Goal: Information Seeking & Learning: Understand process/instructions

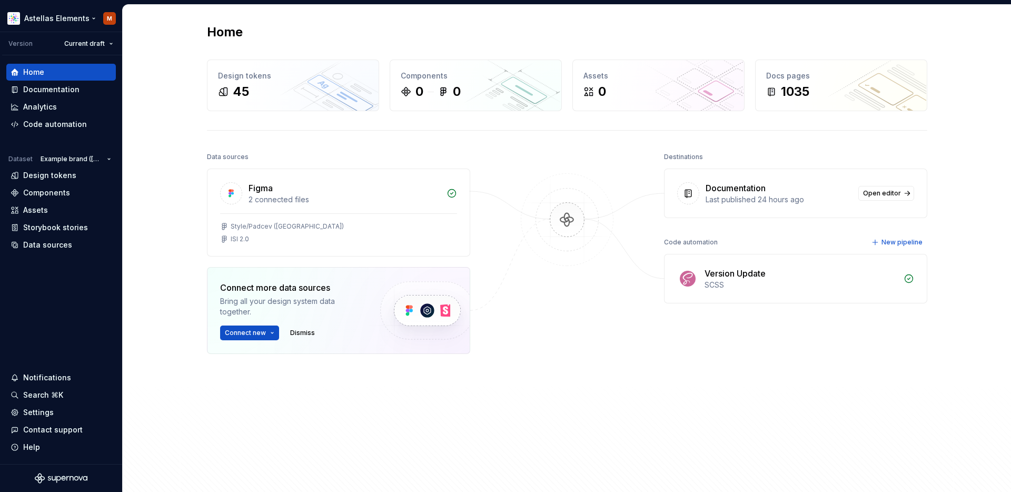
click at [81, 18] on html "Astellas Elements M Version Current draft Home Documentation Analytics Code aut…" at bounding box center [505, 246] width 1011 height 492
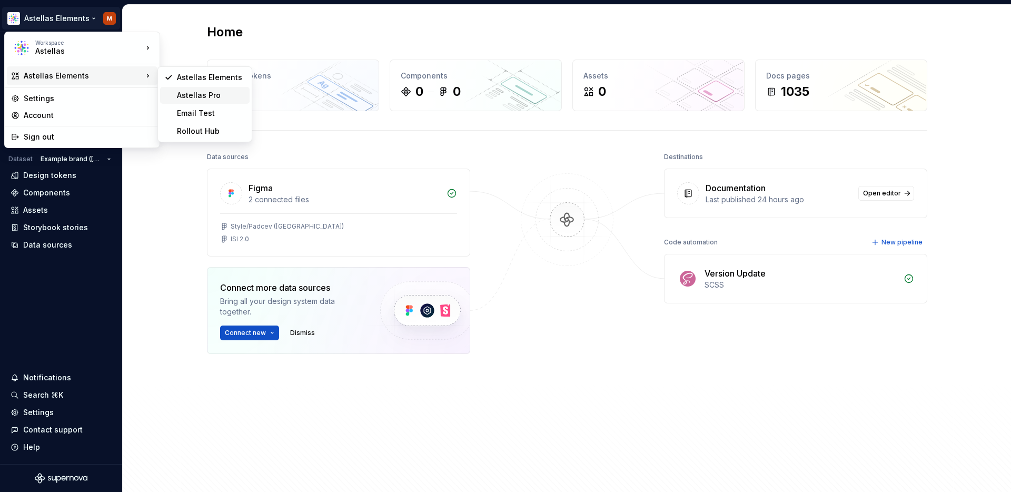
click at [186, 93] on div "Astellas Pro" at bounding box center [211, 95] width 68 height 11
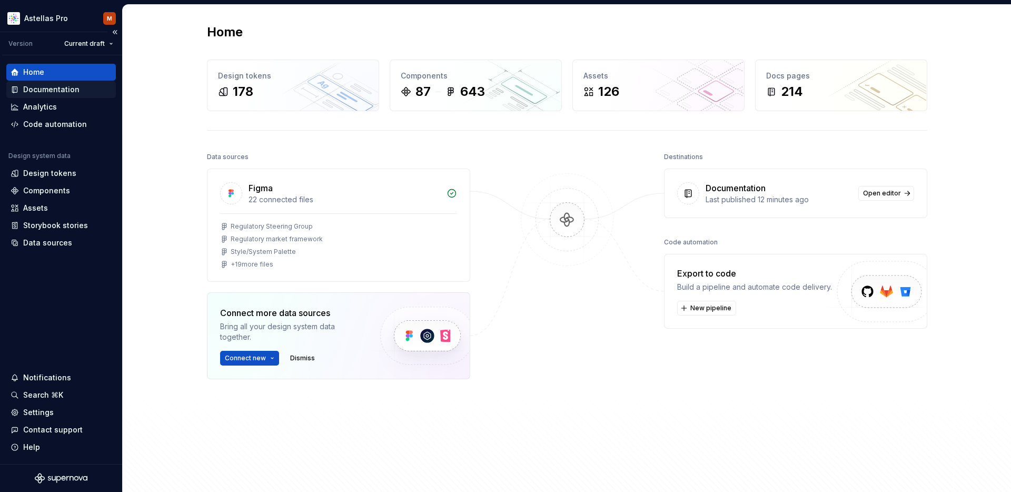
click at [40, 91] on div "Documentation" at bounding box center [51, 89] width 56 height 11
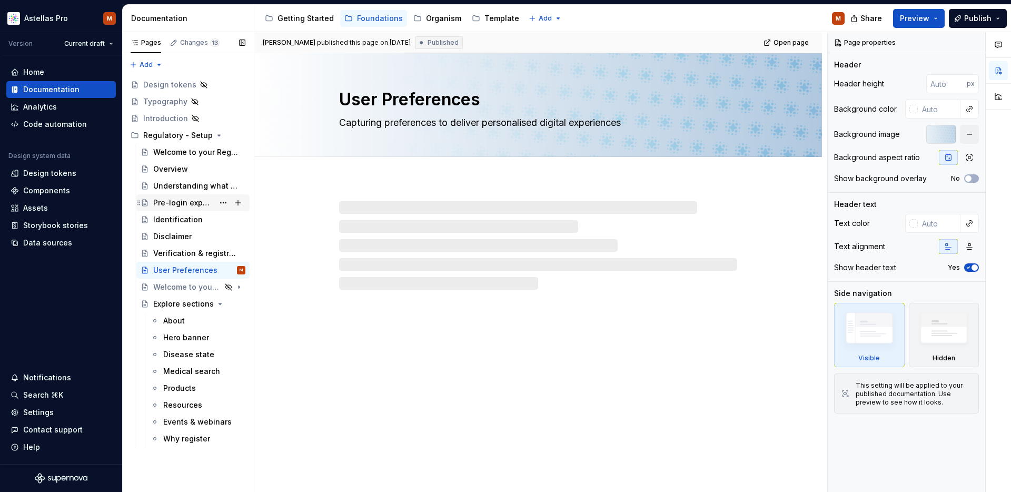
click at [173, 204] on div "Pre-login experience" at bounding box center [183, 202] width 61 height 11
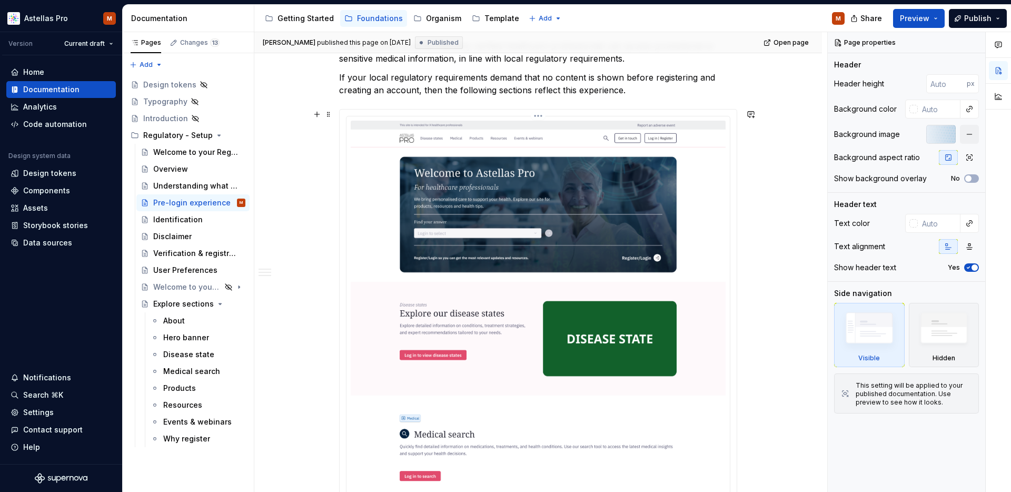
scroll to position [1970, 0]
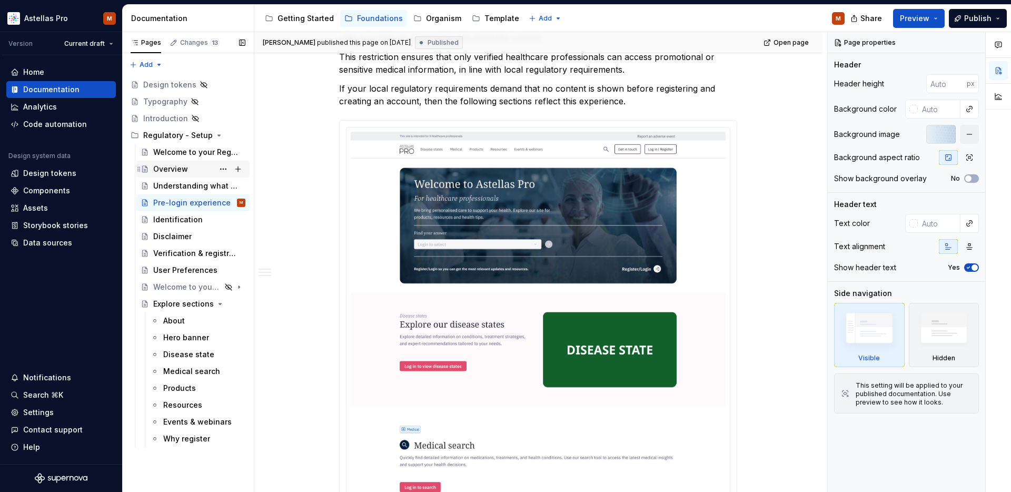
click at [174, 168] on div "Overview" at bounding box center [170, 169] width 35 height 11
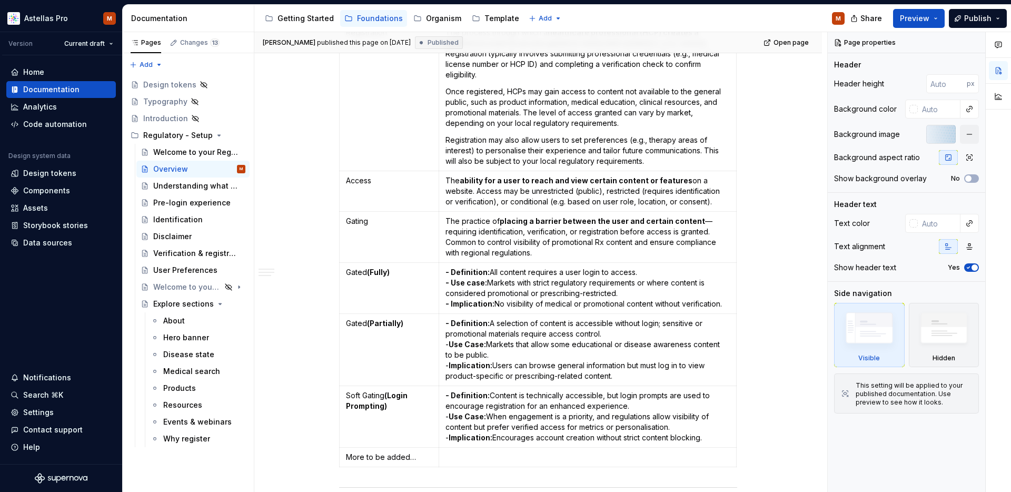
scroll to position [1053, 0]
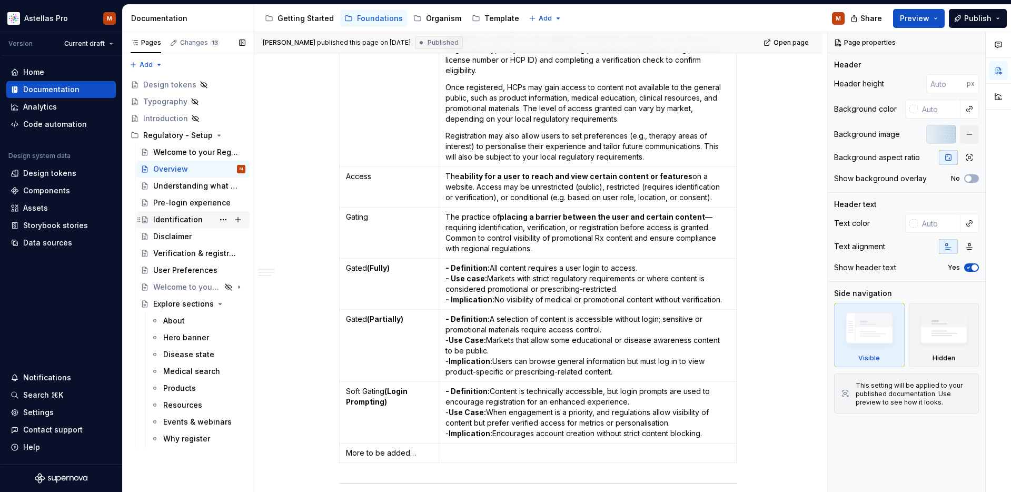
click at [178, 225] on div "Identification" at bounding box center [199, 219] width 92 height 15
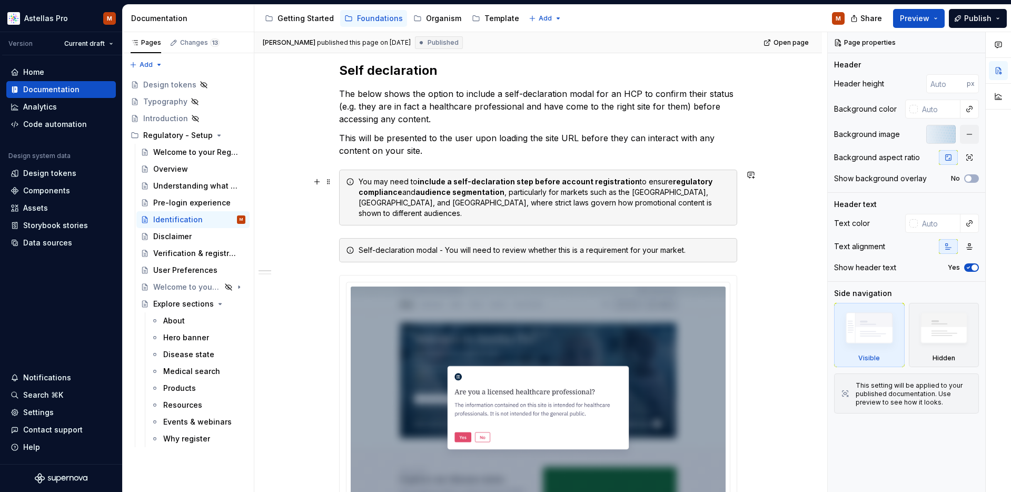
scroll to position [258, 0]
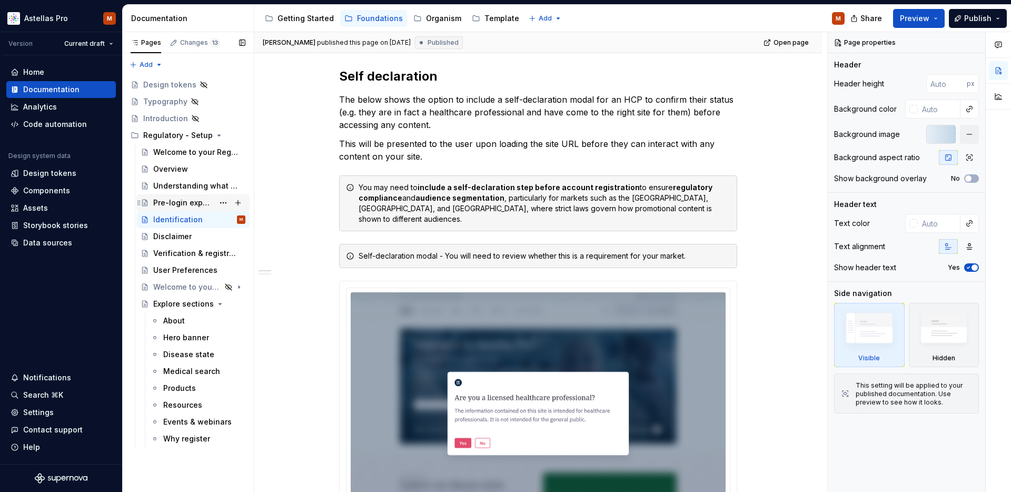
click at [156, 200] on div "Pre-login experience" at bounding box center [183, 202] width 61 height 11
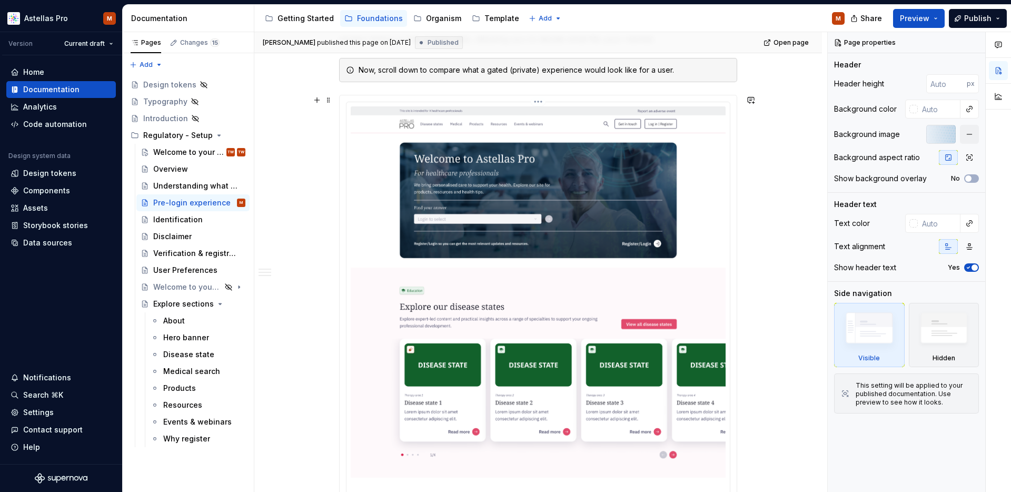
scroll to position [310, 0]
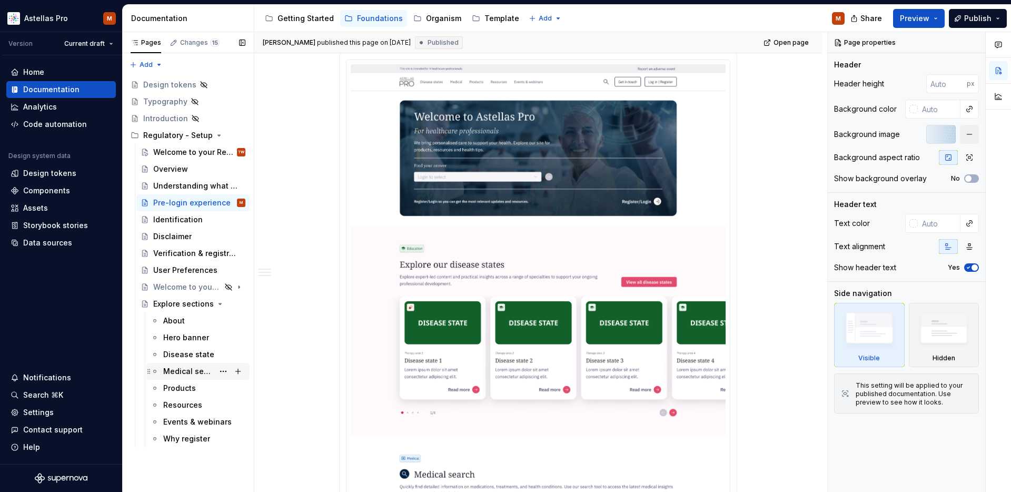
click at [177, 373] on div "Medical search" at bounding box center [188, 371] width 51 height 11
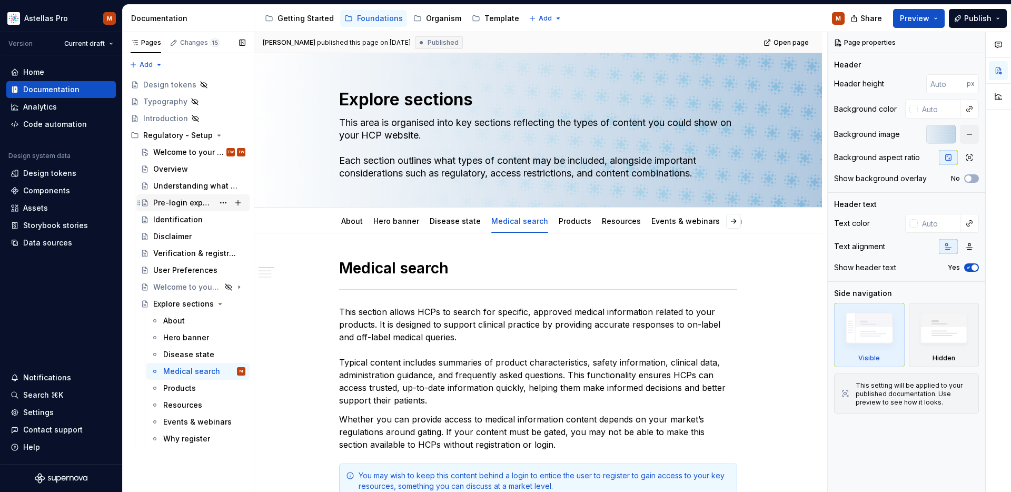
click at [171, 202] on div "Pre-login experience" at bounding box center [183, 202] width 61 height 11
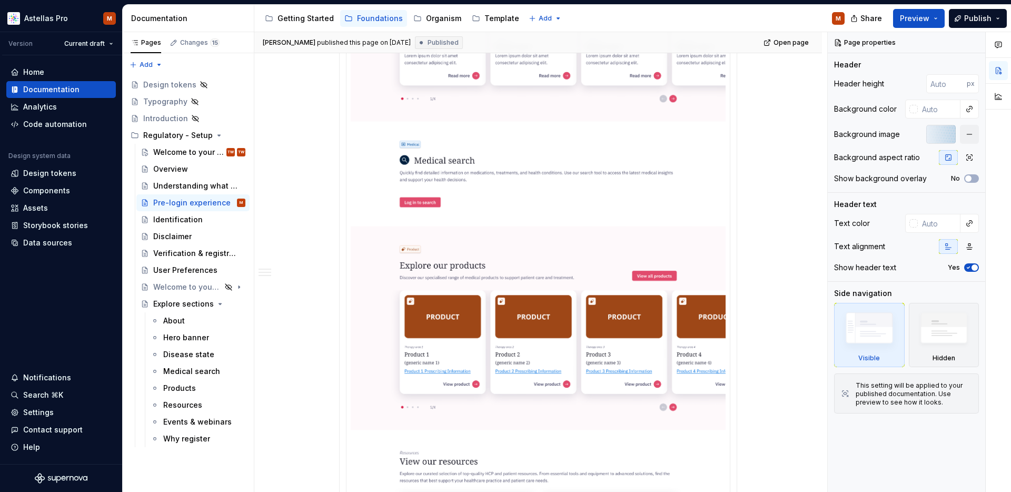
scroll to position [624, 0]
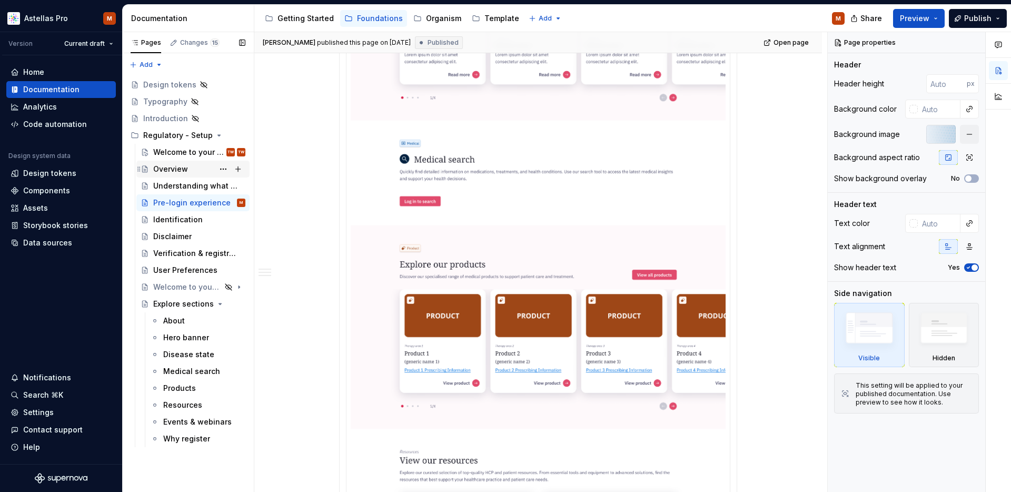
click at [164, 167] on div "Overview" at bounding box center [170, 169] width 35 height 11
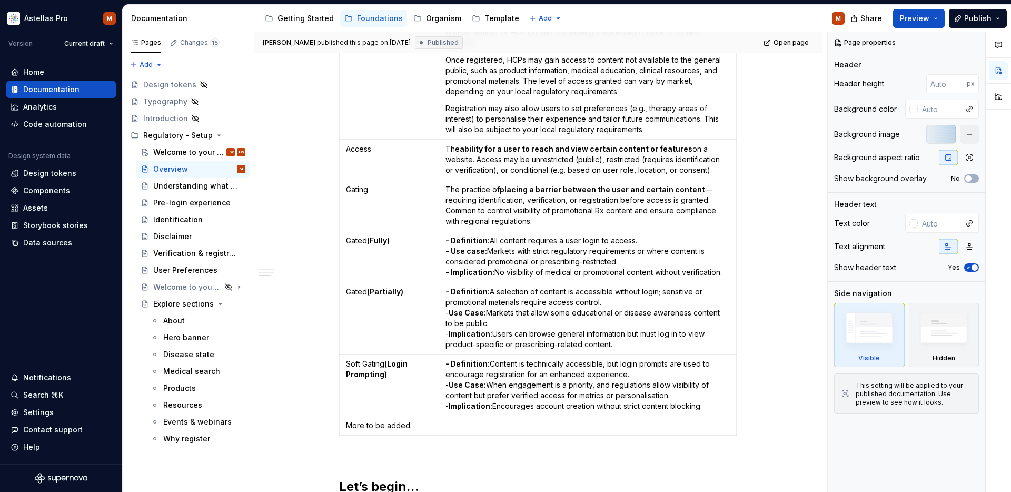
scroll to position [1087, 0]
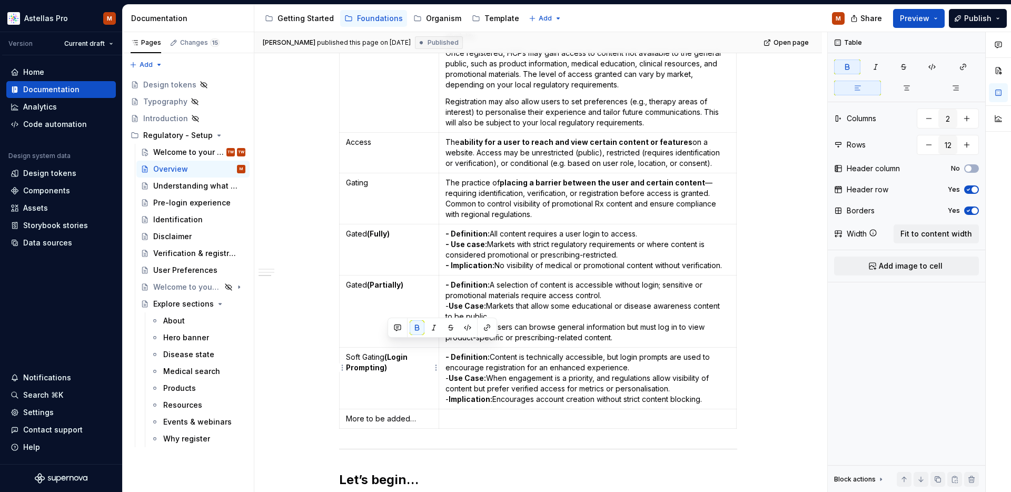
drag, startPoint x: 391, startPoint y: 358, endPoint x: 388, endPoint y: 348, distance: 10.3
click at [388, 352] on p "Soft Gating (Login Prompting)" at bounding box center [389, 362] width 86 height 21
click at [399, 359] on p "Soft Gating (Login Prompting)" at bounding box center [389, 362] width 86 height 21
drag, startPoint x: 349, startPoint y: 346, endPoint x: 385, endPoint y: 346, distance: 36.9
click at [385, 352] on p "Soft Gating (Login Prompting)" at bounding box center [389, 362] width 86 height 21
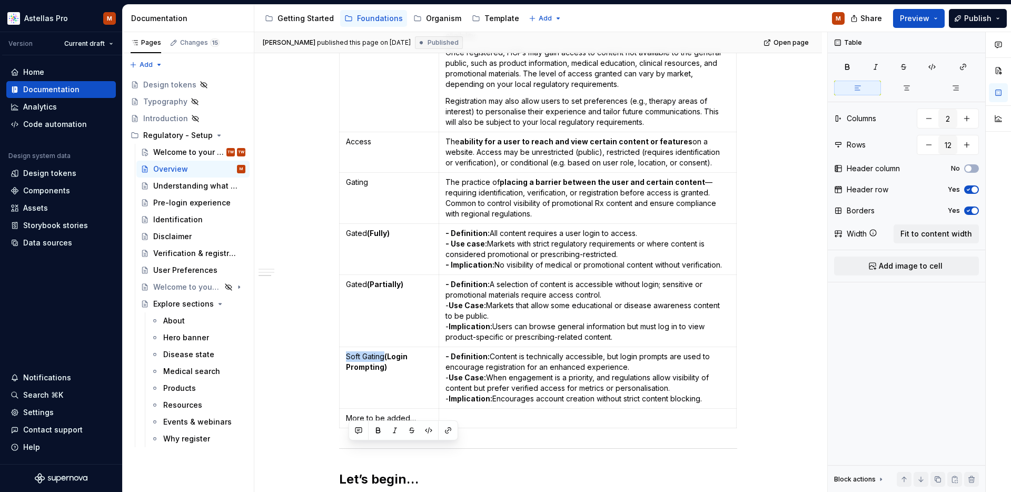
scroll to position [0, 0]
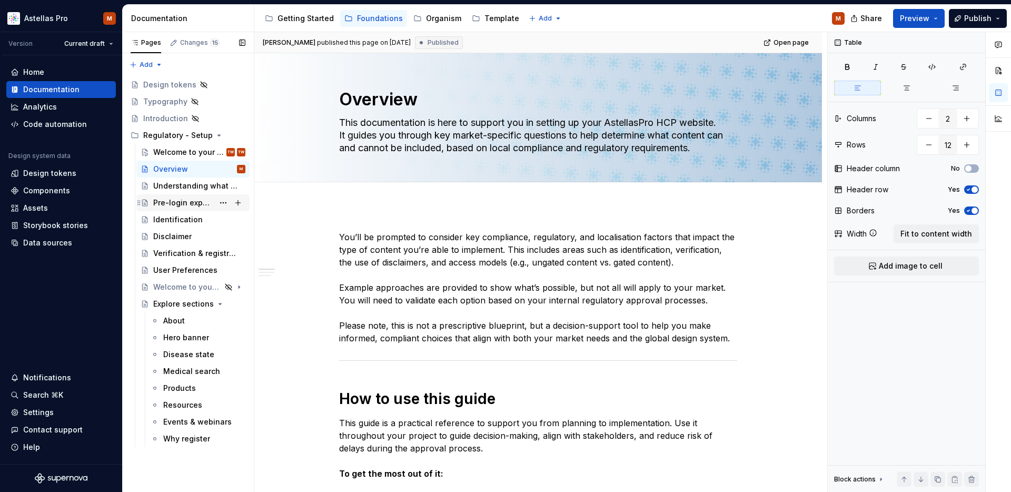
click at [184, 203] on div "Pre-login experience" at bounding box center [183, 202] width 61 height 11
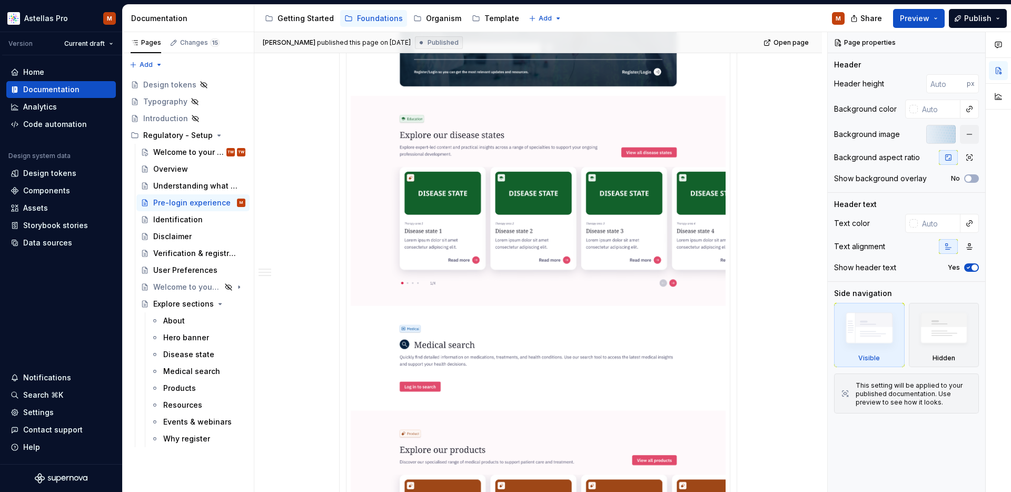
scroll to position [476, 0]
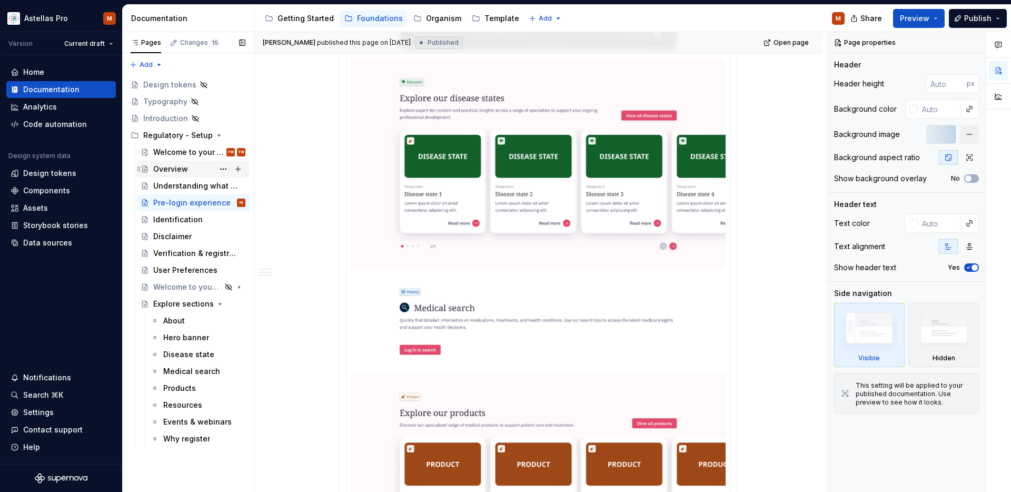
click at [170, 172] on div "Overview" at bounding box center [170, 169] width 35 height 11
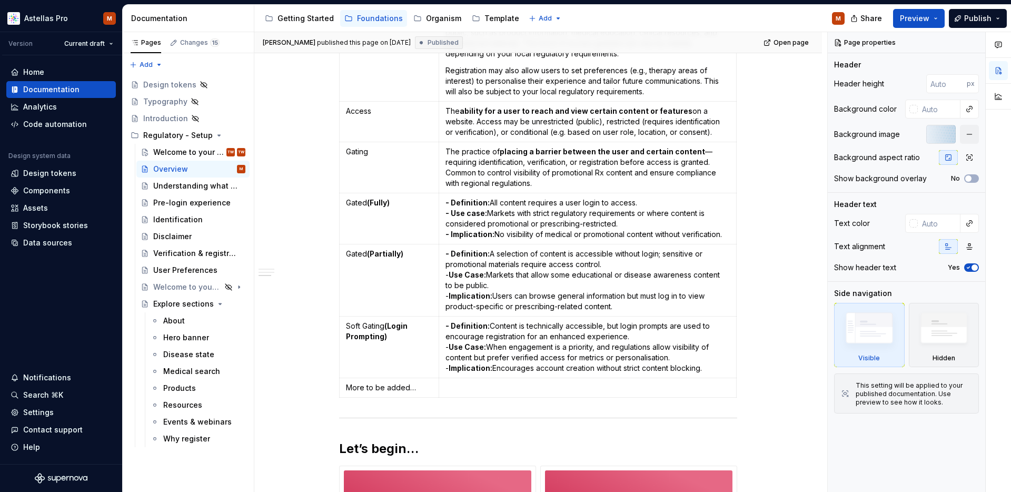
scroll to position [1150, 0]
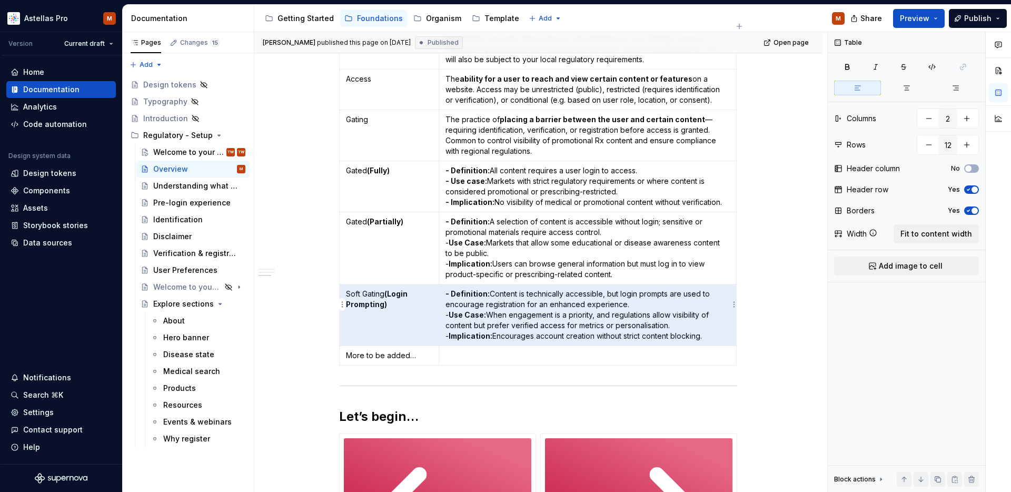
drag, startPoint x: 349, startPoint y: 284, endPoint x: 720, endPoint y: 331, distance: 374.2
click at [720, 331] on tr "Soft Gating (Login Prompting) - Definition: Content is technically accessible, …" at bounding box center [538, 315] width 397 height 62
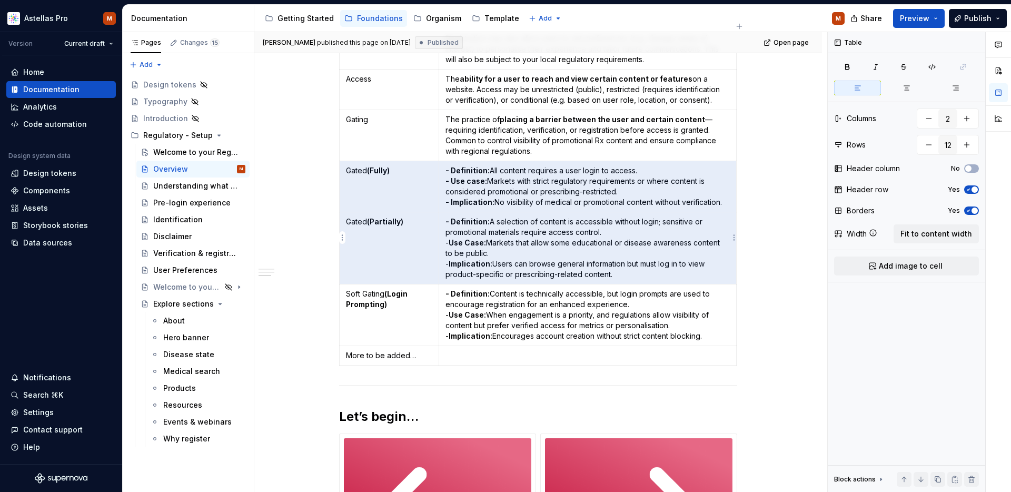
drag, startPoint x: 351, startPoint y: 163, endPoint x: 627, endPoint y: 252, distance: 289.2
click at [627, 252] on tbody "Term Description Promotional content Content that promotes a specific product o…" at bounding box center [538, 32] width 397 height 668
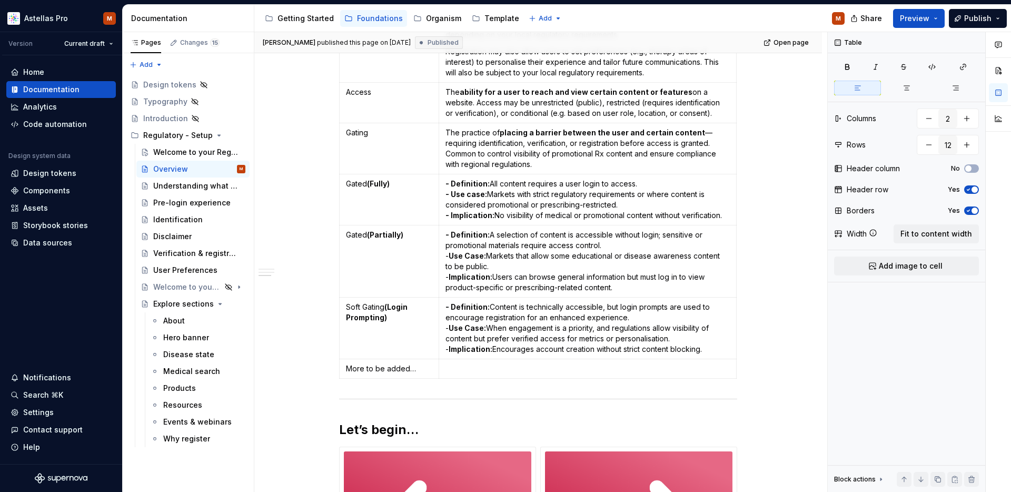
scroll to position [1143, 0]
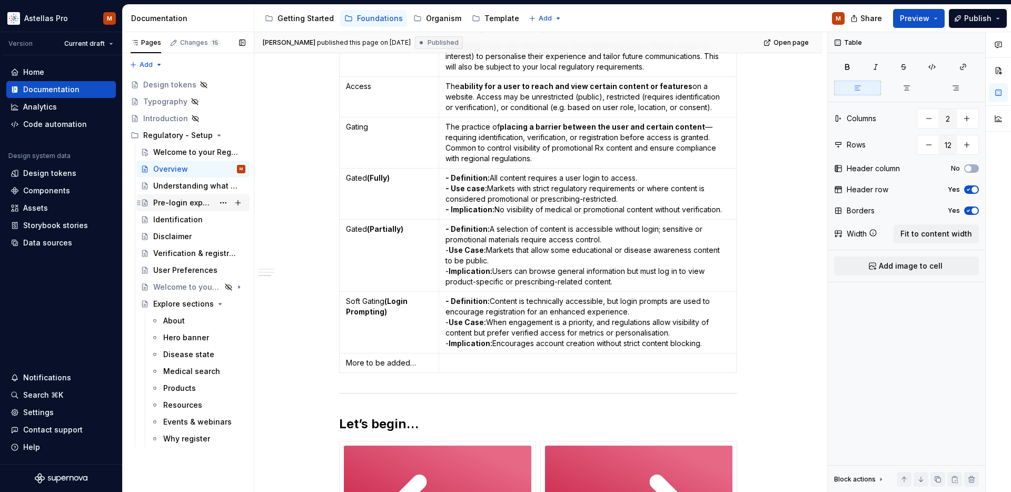
click at [180, 204] on div "Pre-login experience" at bounding box center [183, 202] width 61 height 11
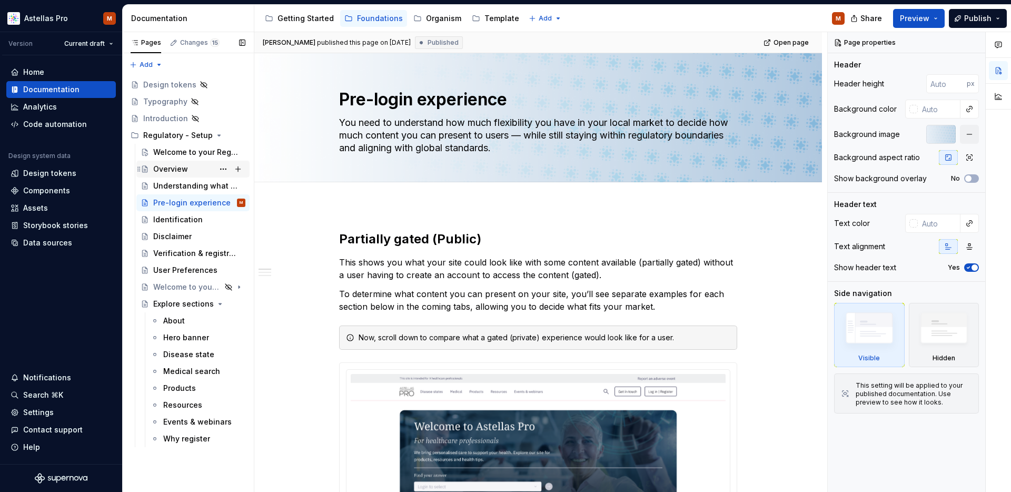
click at [167, 167] on div "Overview" at bounding box center [170, 169] width 35 height 11
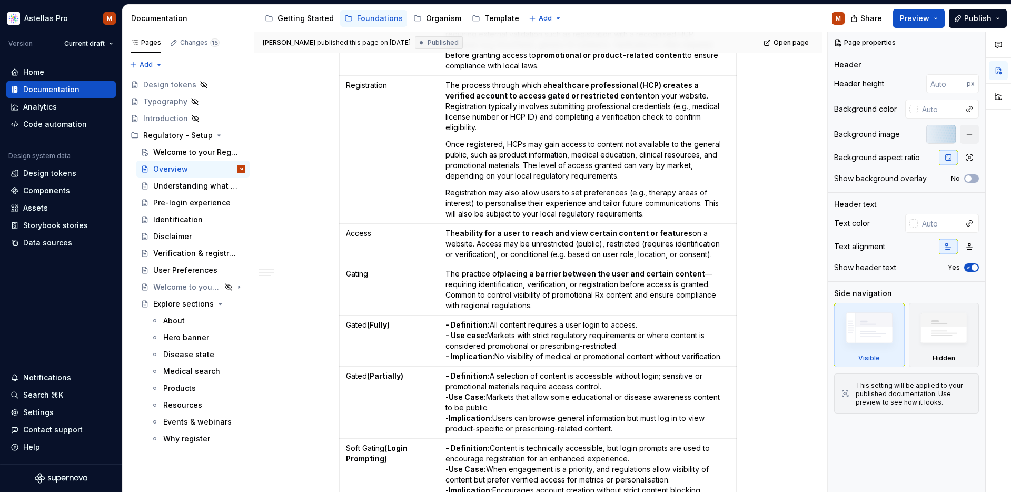
scroll to position [1046, 0]
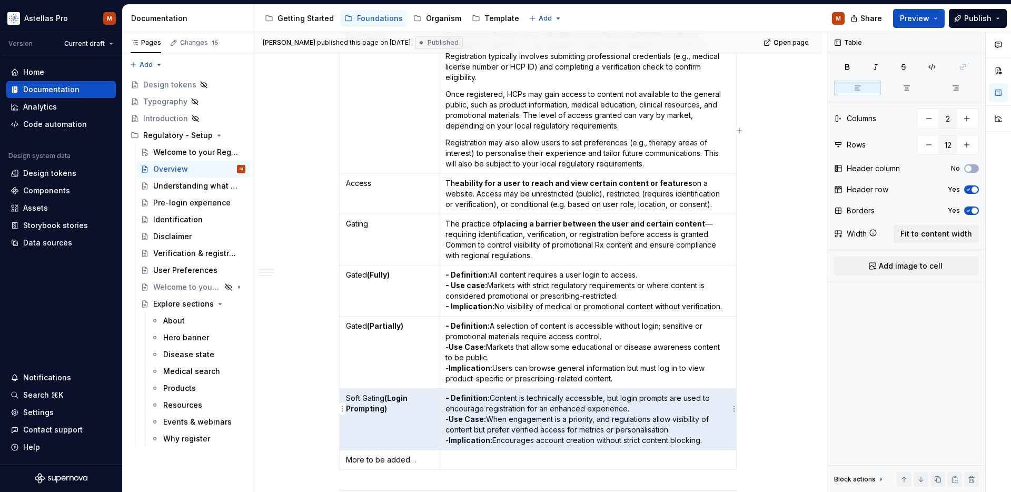
drag, startPoint x: 386, startPoint y: 393, endPoint x: 691, endPoint y: 420, distance: 306.0
click at [655, 416] on tr "Soft Gating (Login Prompting) - Definition: Content is technically accessible, …" at bounding box center [538, 420] width 397 height 62
click at [763, 379] on div "You’ll be prompted to consider key compliance, regulatory, and localisation fac…" at bounding box center [538, 40] width 568 height 1763
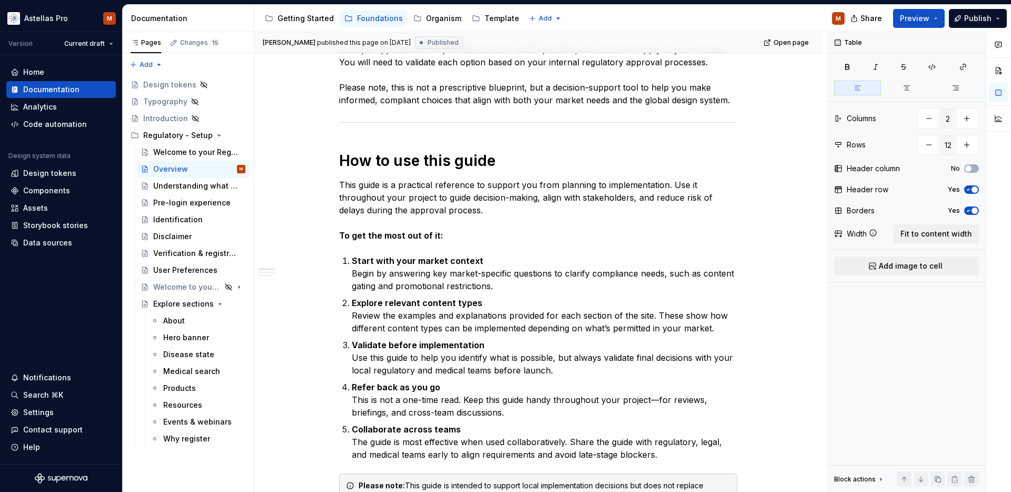
scroll to position [0, 0]
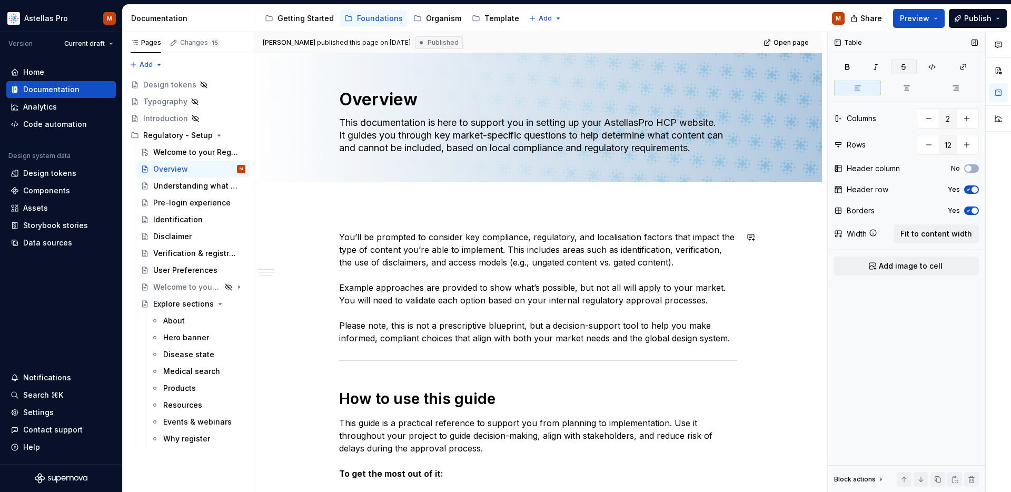
type textarea "*"
